Goal: Navigation & Orientation: Go to known website

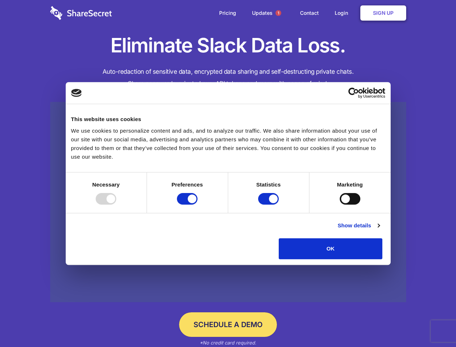
click at [116, 205] on div at bounding box center [106, 199] width 21 height 12
